Goal: Task Accomplishment & Management: Manage account settings

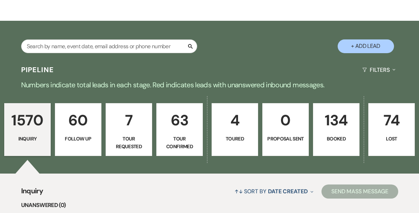
scroll to position [135, 0]
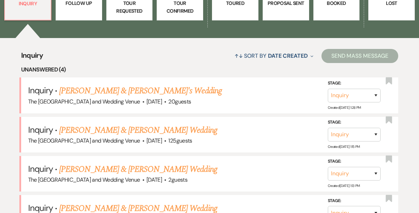
scroll to position [257, 0]
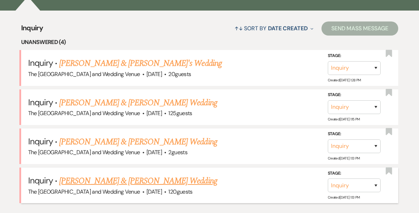
click at [119, 183] on link "[PERSON_NAME] & [PERSON_NAME] Wedding" at bounding box center [138, 181] width 158 height 13
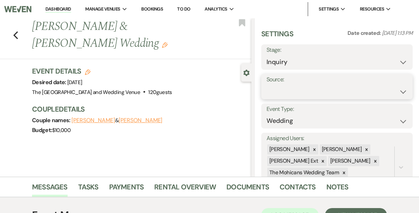
click at [314, 88] on select "Weven Venue Website Instagram Facebook Pinterest Google The Knot Wedding Wire H…" at bounding box center [336, 92] width 141 height 14
select select "5"
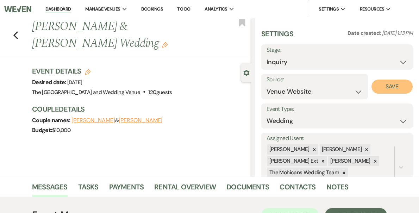
click at [386, 88] on button "Save" at bounding box center [391, 87] width 41 height 14
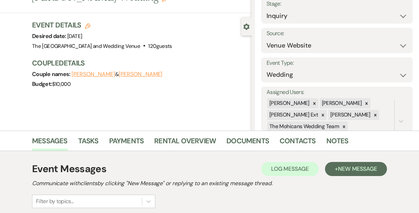
scroll to position [190, 0]
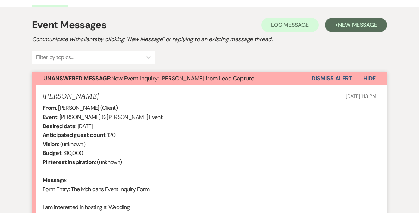
click at [329, 78] on button "Dismiss Alert" at bounding box center [331, 78] width 40 height 13
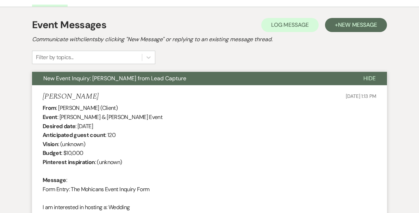
scroll to position [0, 0]
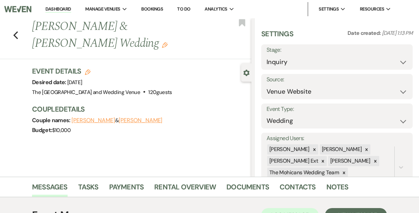
click at [71, 9] on link "Dashboard" at bounding box center [57, 9] width 25 height 7
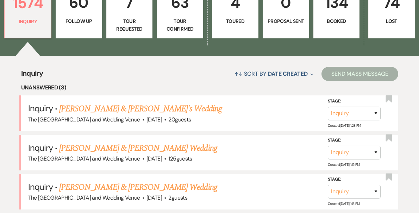
scroll to position [270, 0]
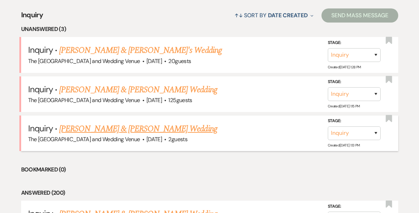
click at [106, 125] on link "[PERSON_NAME] & [PERSON_NAME] Wedding" at bounding box center [138, 128] width 158 height 13
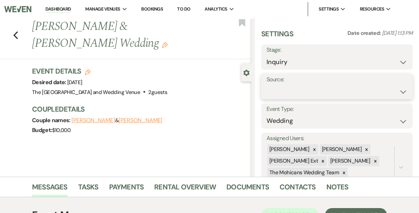
click at [304, 90] on select "Weven Venue Website Instagram Facebook Pinterest Google The Knot Wedding Wire H…" at bounding box center [336, 92] width 141 height 14
select select "5"
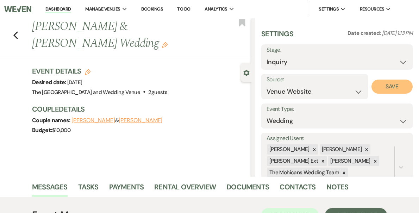
click at [392, 81] on button "Save" at bounding box center [391, 87] width 41 height 14
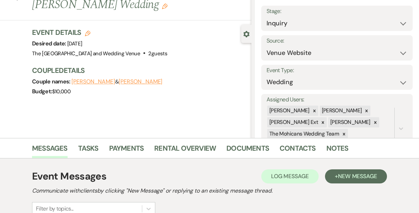
scroll to position [107, 0]
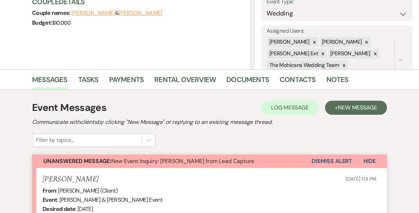
click at [314, 159] on button "Dismiss Alert" at bounding box center [331, 161] width 40 height 13
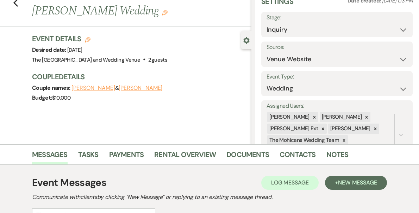
scroll to position [0, 0]
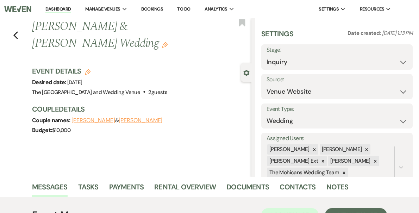
click at [71, 7] on link "Dashboard" at bounding box center [57, 9] width 25 height 7
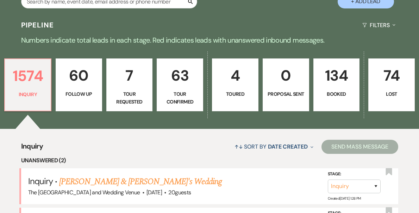
scroll to position [158, 0]
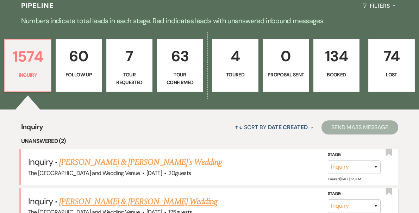
click at [107, 198] on link "[PERSON_NAME] & [PERSON_NAME] Wedding" at bounding box center [138, 201] width 158 height 13
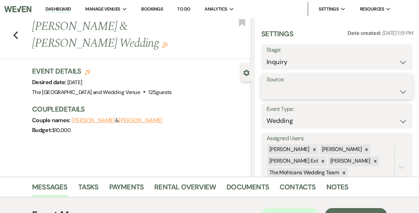
click at [326, 92] on select "Weven Venue Website Instagram Facebook Pinterest Google The Knot Wedding Wire H…" at bounding box center [336, 92] width 141 height 14
select select "5"
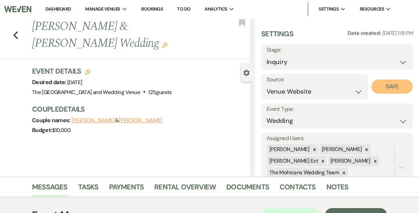
click at [395, 86] on button "Save" at bounding box center [391, 87] width 41 height 14
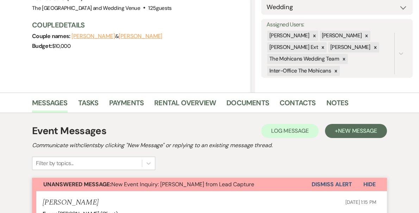
scroll to position [120, 0]
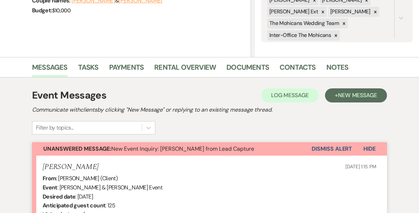
click at [333, 151] on button "Dismiss Alert" at bounding box center [331, 148] width 40 height 13
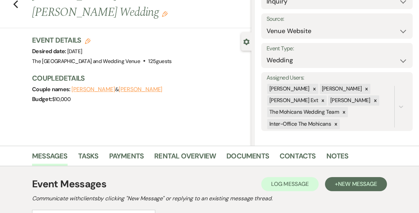
scroll to position [0, 0]
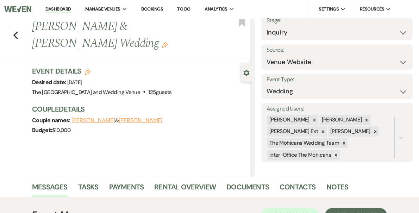
click at [71, 9] on link "Dashboard" at bounding box center [57, 9] width 25 height 7
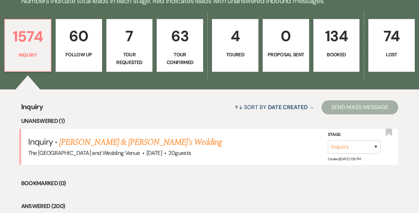
scroll to position [190, 0]
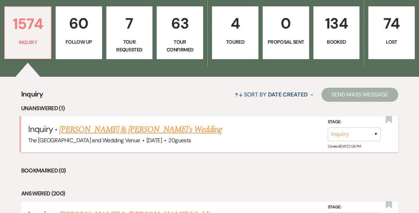
click at [91, 127] on link "[PERSON_NAME] & [PERSON_NAME]'s Wedding" at bounding box center [140, 129] width 163 height 13
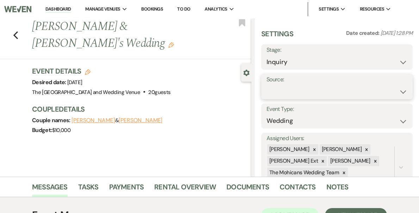
click at [306, 88] on select "Weven Venue Website Instagram Facebook Pinterest Google The Knot Wedding Wire H…" at bounding box center [336, 92] width 141 height 14
select select "5"
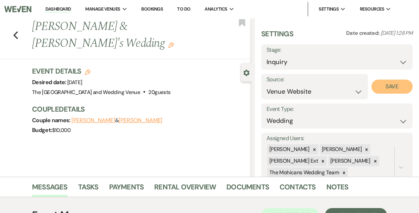
click at [386, 89] on button "Save" at bounding box center [391, 87] width 41 height 14
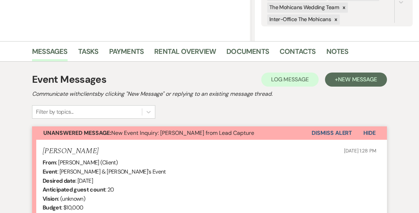
scroll to position [159, 0]
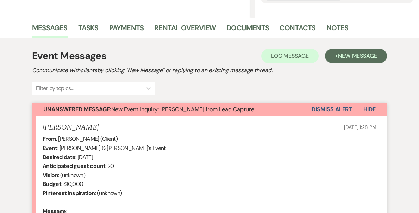
click at [339, 109] on button "Dismiss Alert" at bounding box center [331, 109] width 40 height 13
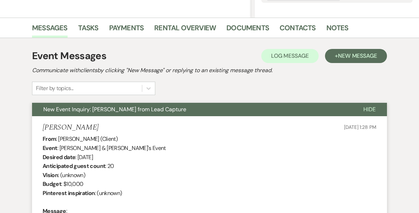
scroll to position [0, 0]
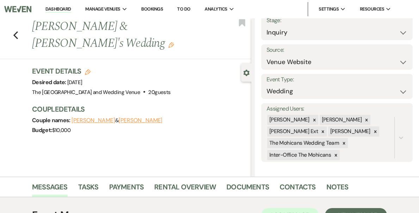
click at [71, 9] on link "Dashboard" at bounding box center [57, 9] width 25 height 7
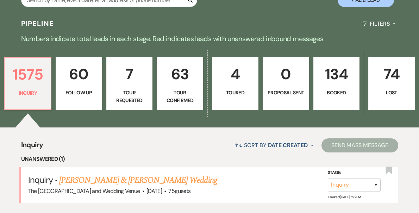
scroll to position [158, 0]
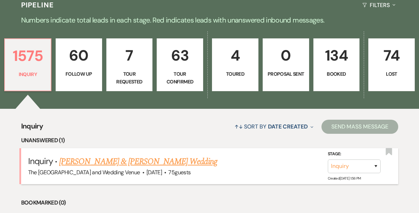
click at [131, 160] on link "Megan Spurlock & Megan Spurlock's Wedding" at bounding box center [138, 161] width 158 height 13
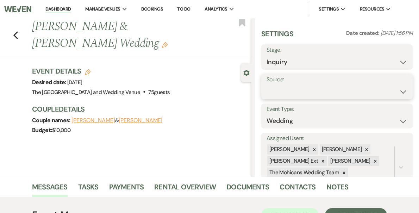
click at [331, 97] on select "Weven Venue Website Instagram Facebook Pinterest Google The Knot Wedding Wire H…" at bounding box center [336, 92] width 141 height 14
select select "5"
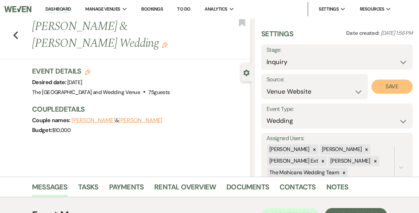
click at [394, 89] on button "Save" at bounding box center [391, 87] width 41 height 14
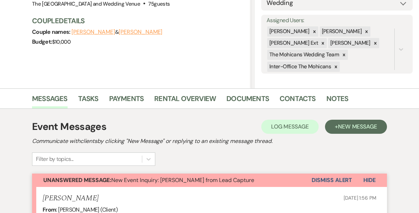
scroll to position [131, 0]
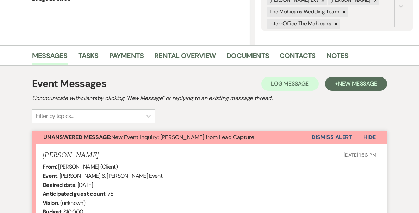
click at [334, 136] on button "Dismiss Alert" at bounding box center [331, 137] width 40 height 13
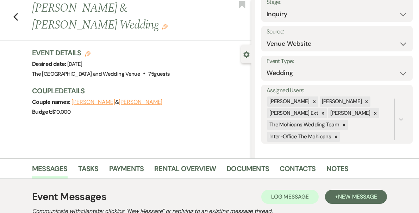
scroll to position [0, 0]
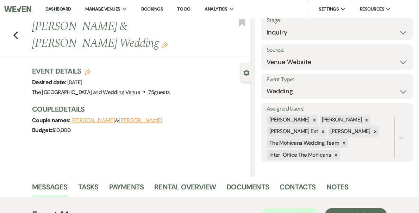
click at [71, 11] on link "Dashboard" at bounding box center [57, 9] width 25 height 7
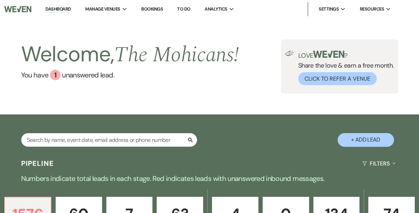
scroll to position [202, 0]
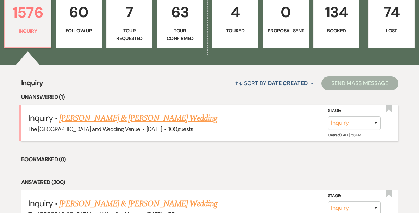
click at [145, 119] on link "Brian Basco & Lindsy Rivera's Wedding" at bounding box center [138, 118] width 158 height 13
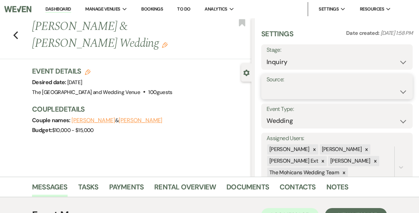
click at [325, 85] on select "Weven Venue Website Instagram Facebook Pinterest Google The Knot Wedding Wire H…" at bounding box center [336, 92] width 141 height 14
select select "5"
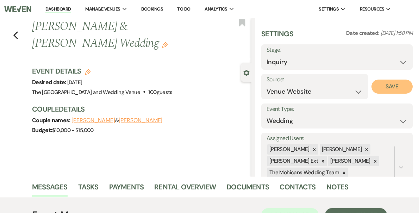
click at [392, 87] on button "Save" at bounding box center [391, 87] width 41 height 14
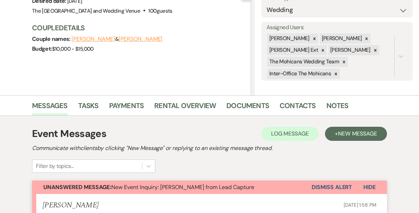
scroll to position [88, 0]
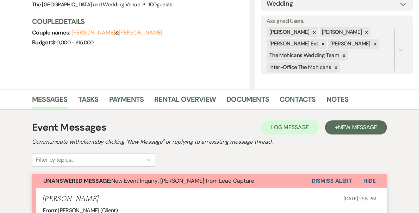
click at [327, 181] on button "Dismiss Alert" at bounding box center [331, 180] width 40 height 13
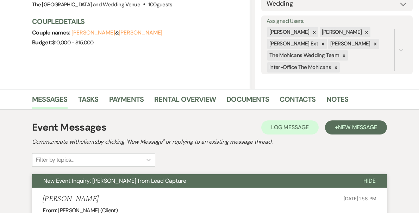
scroll to position [0, 0]
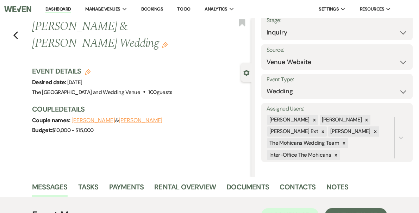
click at [71, 10] on link "Dashboard" at bounding box center [57, 9] width 25 height 7
